Goal: Transaction & Acquisition: Obtain resource

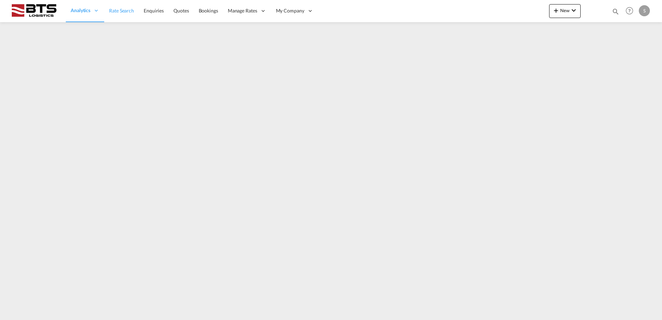
click at [131, 14] on link "Rate Search" at bounding box center [121, 11] width 35 height 23
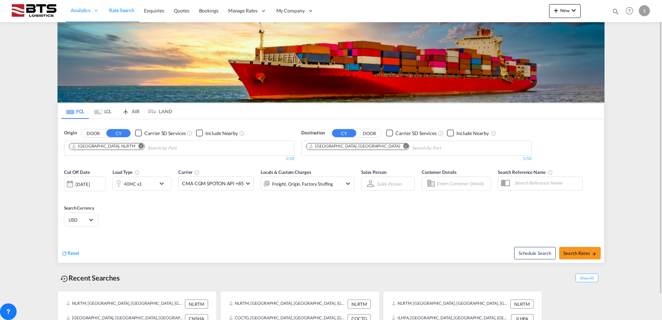
click at [404, 147] on md-icon "Remove" at bounding box center [406, 145] width 5 height 5
click at [331, 146] on body "Analytics Reports Dashboard Rate Search Enquiries Quotes Bookings" at bounding box center [331, 160] width 662 height 320
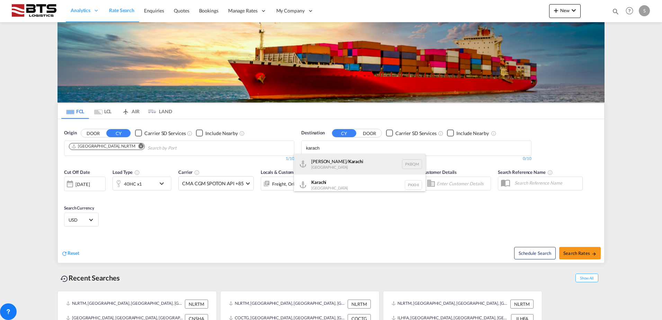
type input "karach"
click at [336, 161] on div "[PERSON_NAME]/ Karach i [GEOGRAPHIC_DATA] PKBQM" at bounding box center [360, 164] width 132 height 21
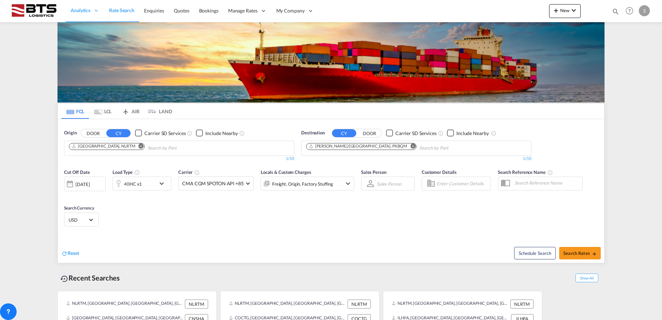
click at [413, 146] on body "Analytics Reports Dashboard Rate Search Enquiries Quotes Bookings" at bounding box center [331, 160] width 662 height 320
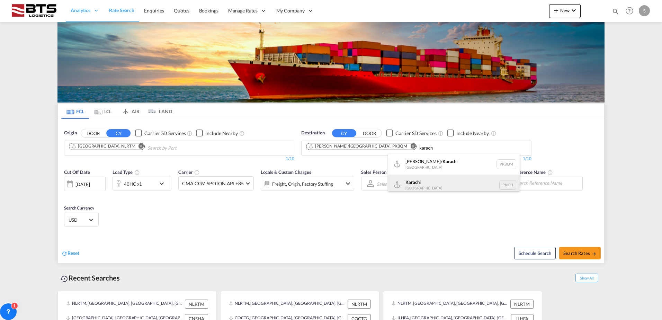
type input "karach"
click at [411, 179] on div "Karach i [GEOGRAPHIC_DATA] PKKHI" at bounding box center [454, 185] width 132 height 21
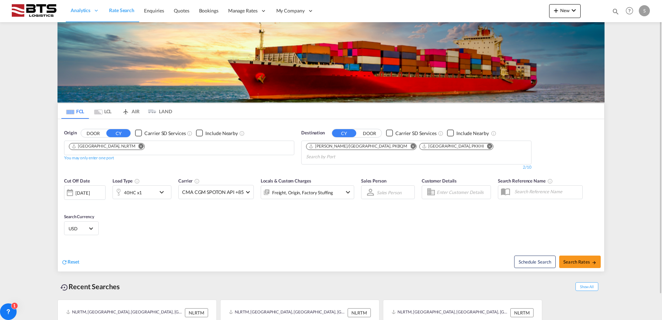
click at [163, 188] on md-icon "icon-chevron-down" at bounding box center [164, 192] width 12 height 8
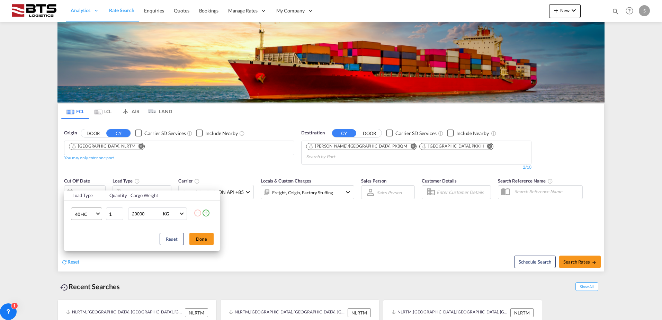
click at [96, 211] on md-select-value "40HC" at bounding box center [88, 214] width 28 height 12
click at [91, 181] on md-option "20GP" at bounding box center [92, 181] width 47 height 17
click at [206, 241] on button "Done" at bounding box center [202, 239] width 24 height 12
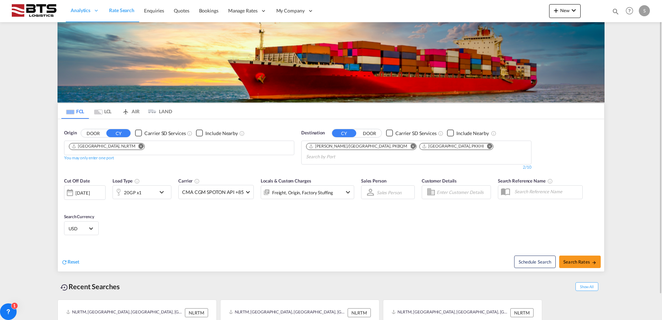
click at [291, 217] on div "Cut Off Date [DATE] [DATE] Load Type 20GP x1 Carrier CMA CGM SPOTON API +85 Onl…" at bounding box center [331, 208] width 547 height 68
click at [574, 256] on button "Search Rates" at bounding box center [581, 262] width 42 height 12
type input "NLRTM to PKBQM,PKKHI / [DATE]"
